Goal: Task Accomplishment & Management: Manage account settings

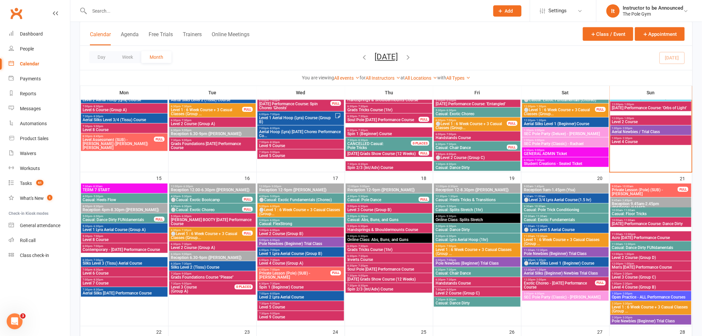
scroll to position [275, 0]
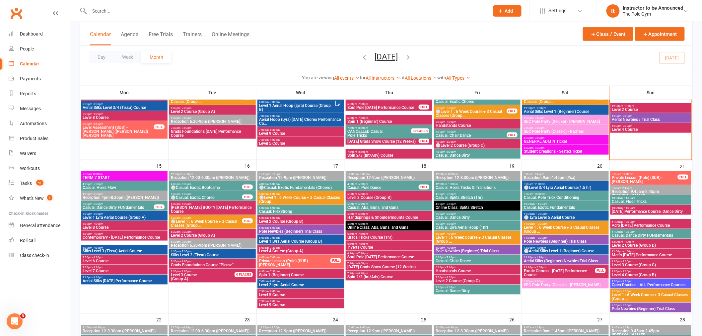
click at [648, 251] on span "12:00pm - 1:00pm" at bounding box center [651, 251] width 78 height 3
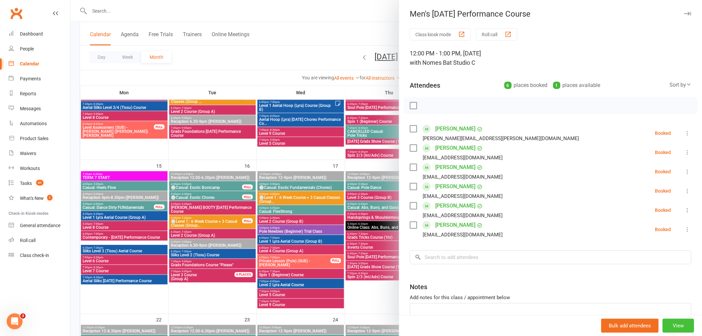
click at [672, 329] on button "View" at bounding box center [679, 326] width 32 height 14
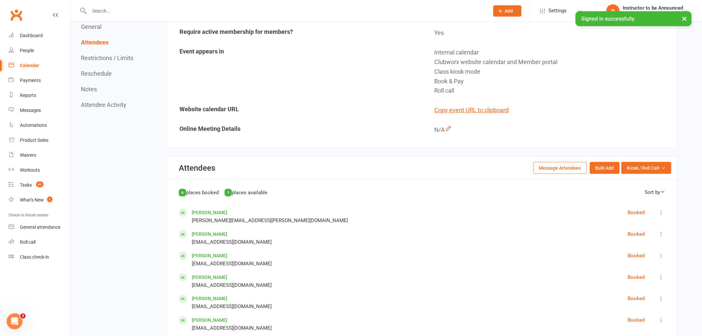
scroll to position [221, 0]
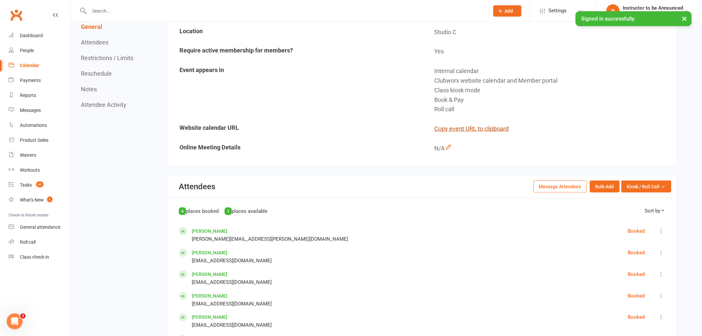
drag, startPoint x: 496, startPoint y: 125, endPoint x: 497, endPoint y: 117, distance: 8.4
click at [496, 120] on td "Copy event URL to clipboard" at bounding box center [550, 128] width 255 height 19
click at [476, 124] on button "Copy event URL to clipboard" at bounding box center [472, 129] width 74 height 10
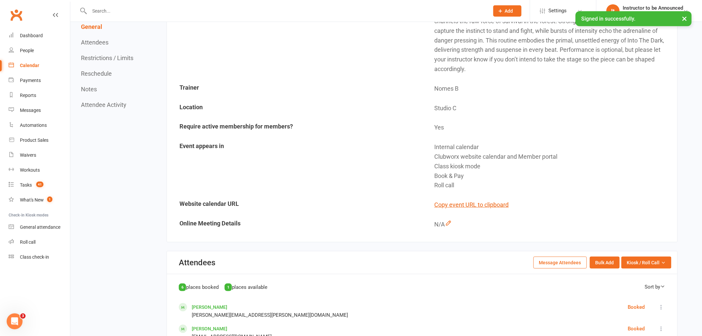
scroll to position [0, 0]
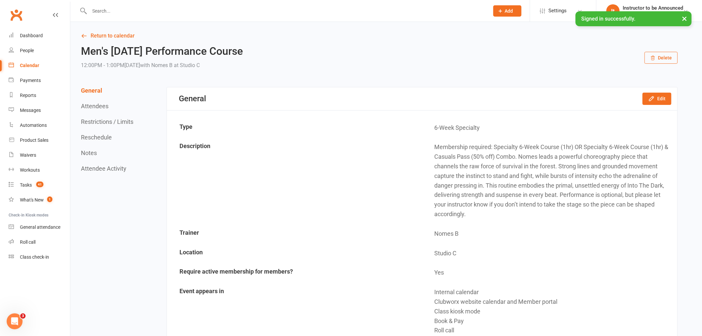
click at [162, 6] on input "text" at bounding box center [286, 10] width 397 height 9
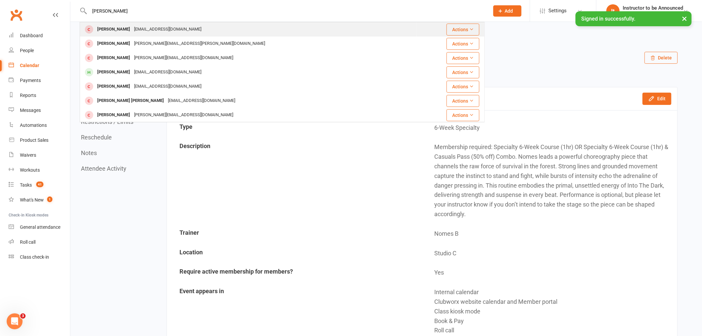
type input "[PERSON_NAME]"
click at [177, 30] on div "[EMAIL_ADDRESS][DOMAIN_NAME]" at bounding box center [167, 30] width 71 height 10
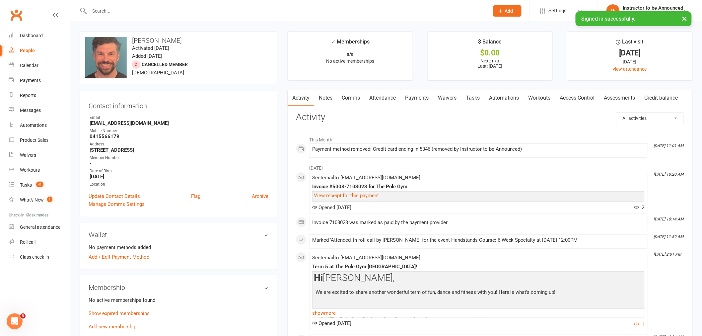
click at [452, 98] on link "Waivers" at bounding box center [447, 97] width 28 height 15
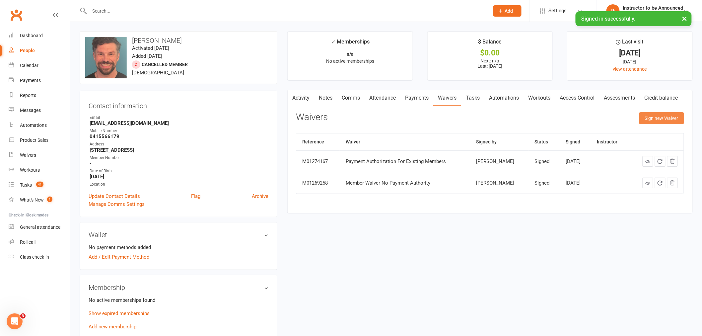
click at [665, 120] on button "Sign new Waiver" at bounding box center [662, 118] width 45 height 12
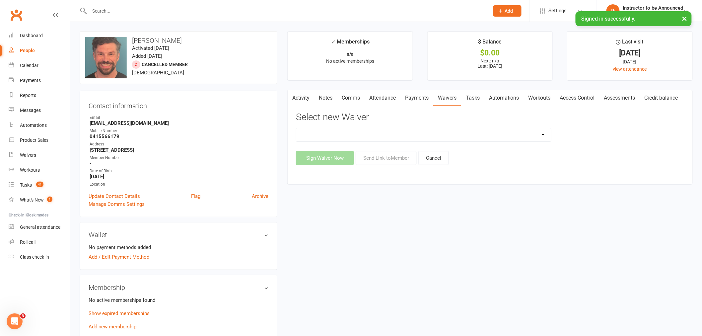
click at [525, 133] on select "Aerials Terms of Use Classic Party Package Covid Safe Policy Agreement Deluxe/P…" at bounding box center [423, 134] width 255 height 13
select select "4024"
click at [296, 128] on select "Aerials Terms of Use Classic Party Package Covid Safe Policy Agreement Deluxe/P…" at bounding box center [423, 134] width 255 height 13
click at [390, 160] on button "Send Link to Member" at bounding box center [386, 158] width 61 height 14
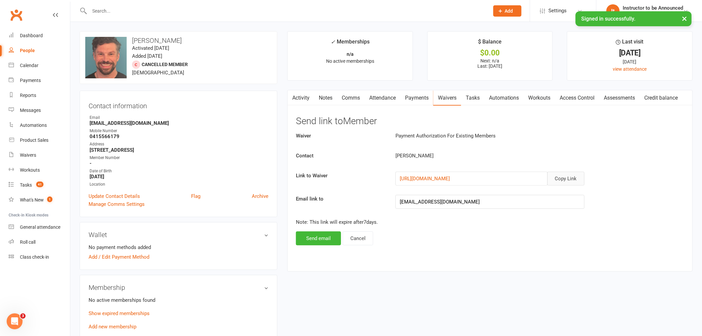
click at [564, 181] on button "Copy Link" at bounding box center [566, 179] width 37 height 14
